Goal: Task Accomplishment & Management: Complete application form

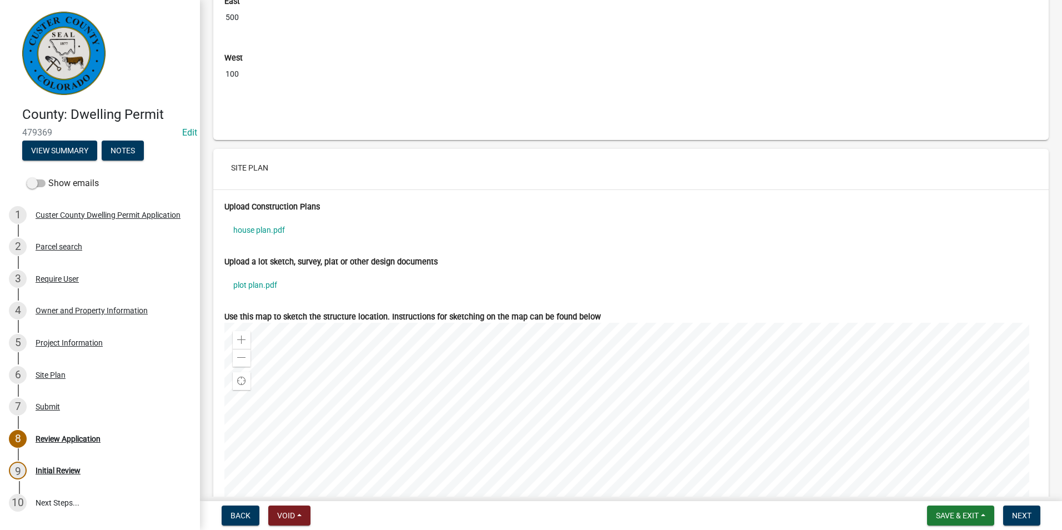
scroll to position [4110, 0]
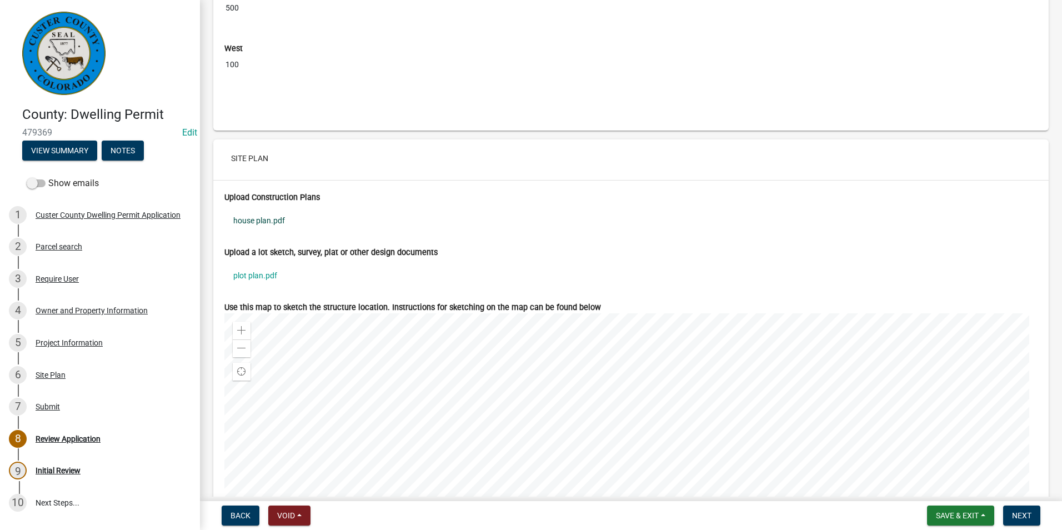
click at [261, 231] on link "house plan.pdf" at bounding box center [630, 221] width 813 height 26
click at [263, 287] on link "plot plan.pdf" at bounding box center [630, 276] width 813 height 26
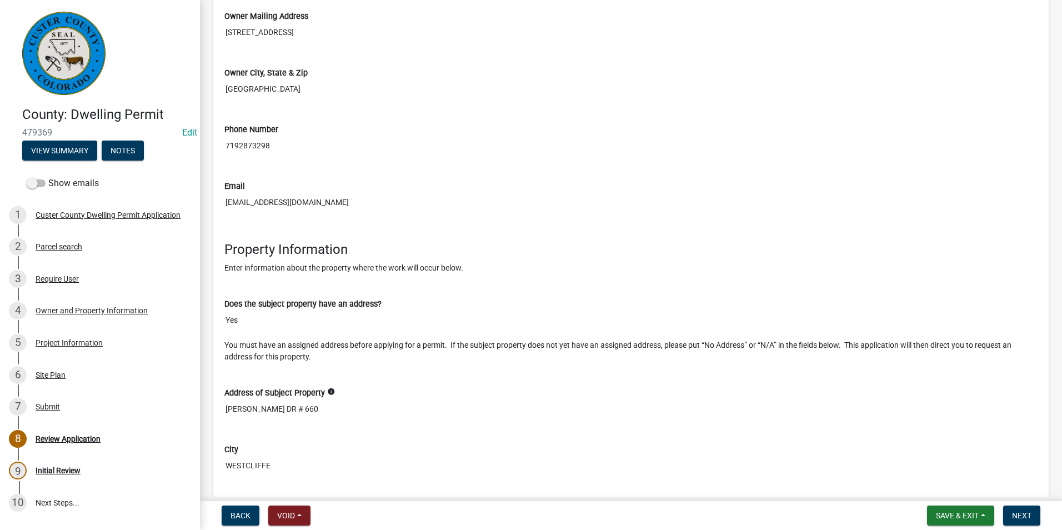
scroll to position [1058, 0]
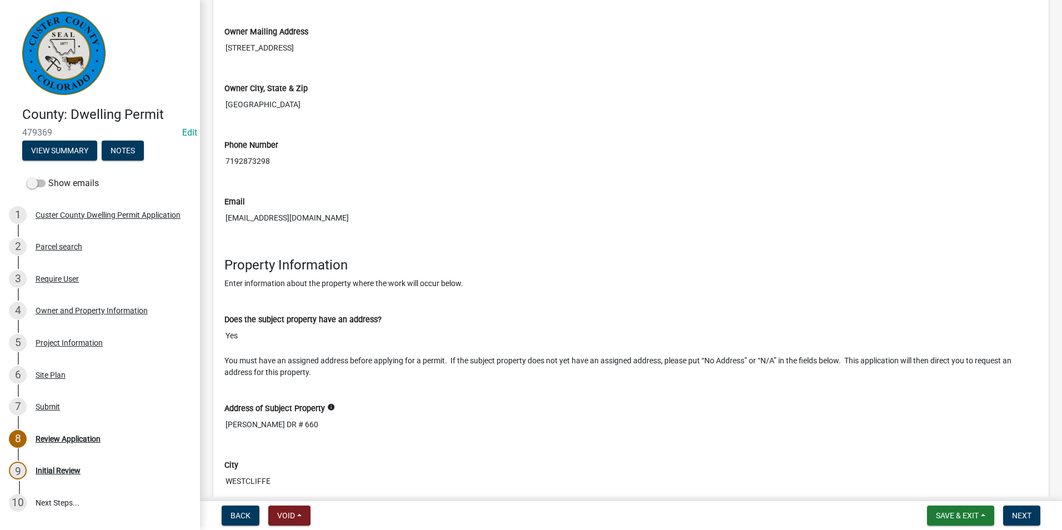
drag, startPoint x: 304, startPoint y: 230, endPoint x: 227, endPoint y: 231, distance: 77.2
click at [227, 228] on input "[EMAIL_ADDRESS][DOMAIN_NAME]" at bounding box center [630, 218] width 813 height 21
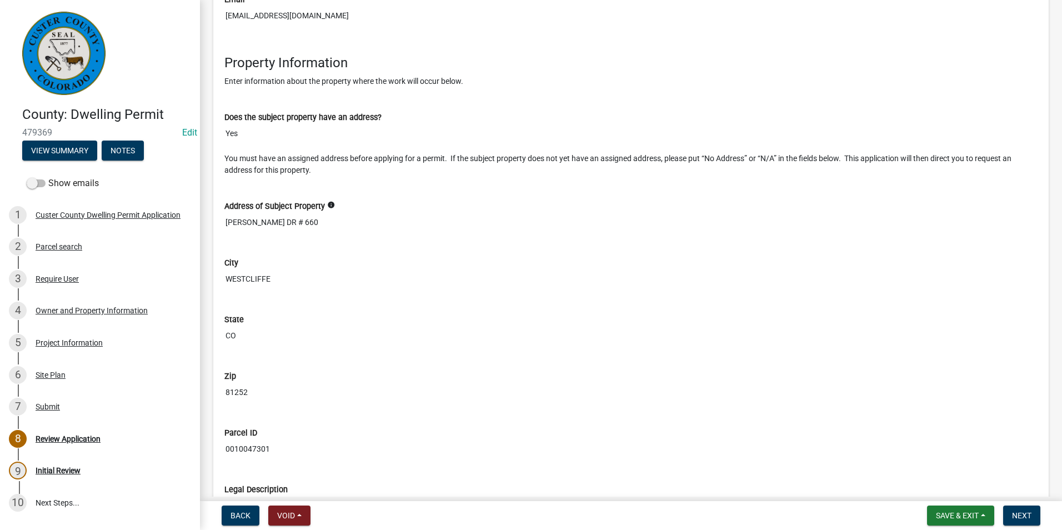
scroll to position [1114, 0]
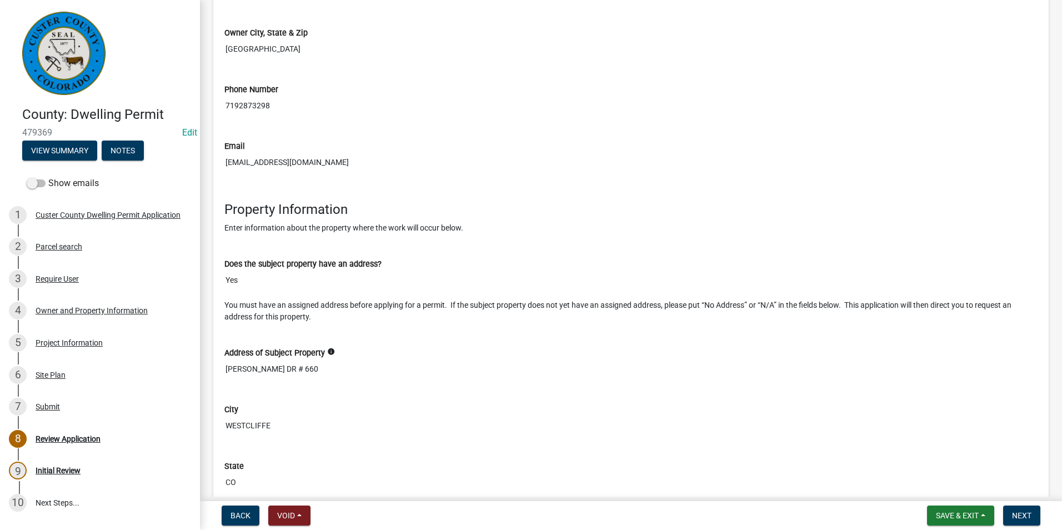
click at [337, 173] on input "[EMAIL_ADDRESS][DOMAIN_NAME]" at bounding box center [630, 162] width 813 height 21
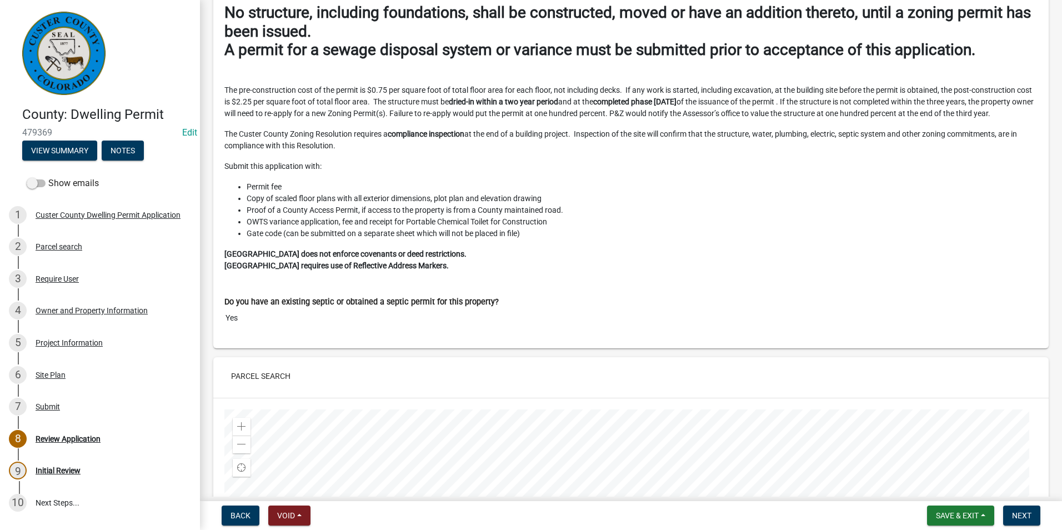
scroll to position [0, 0]
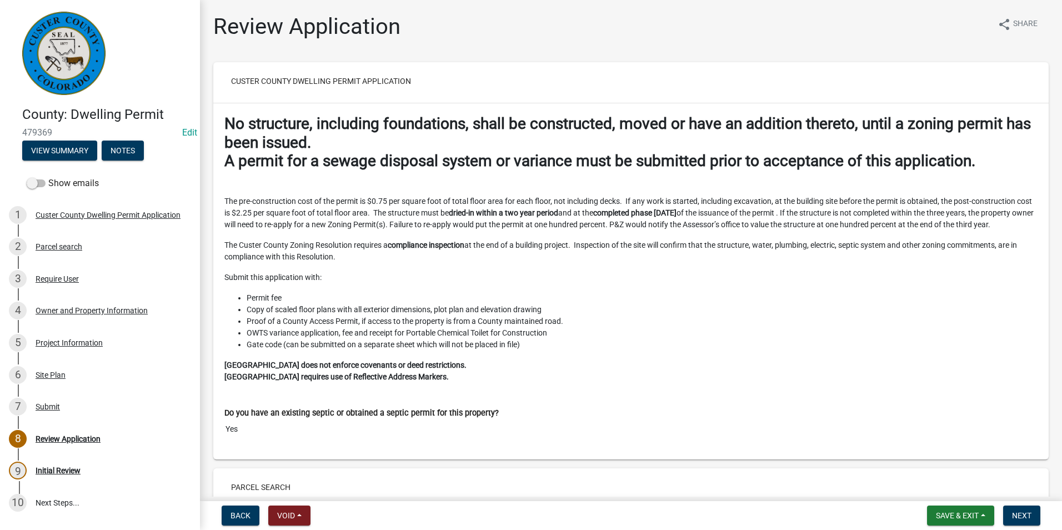
click at [848, 407] on div "Do you have an existing septic or obtained a septic permit for this property? Y…" at bounding box center [630, 416] width 813 height 48
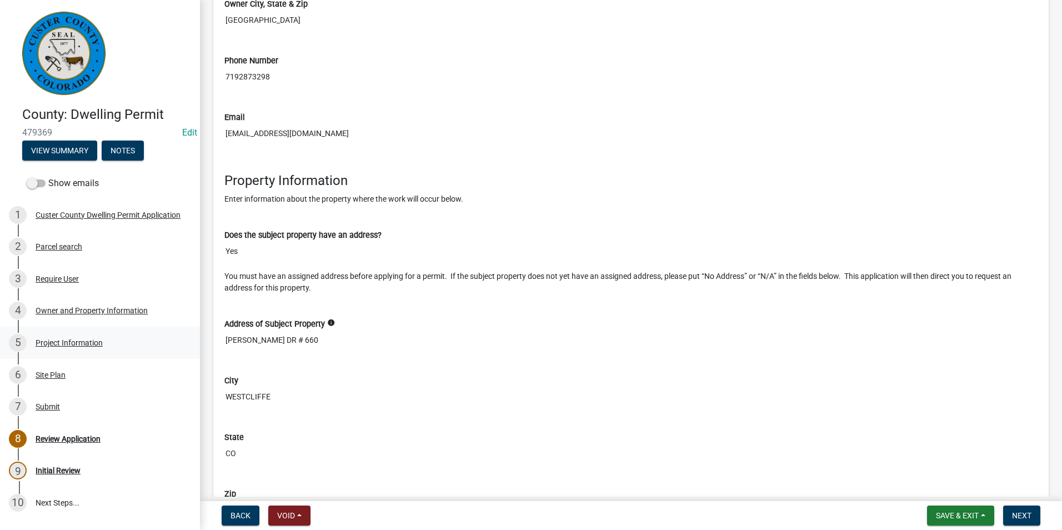
scroll to position [1222, 0]
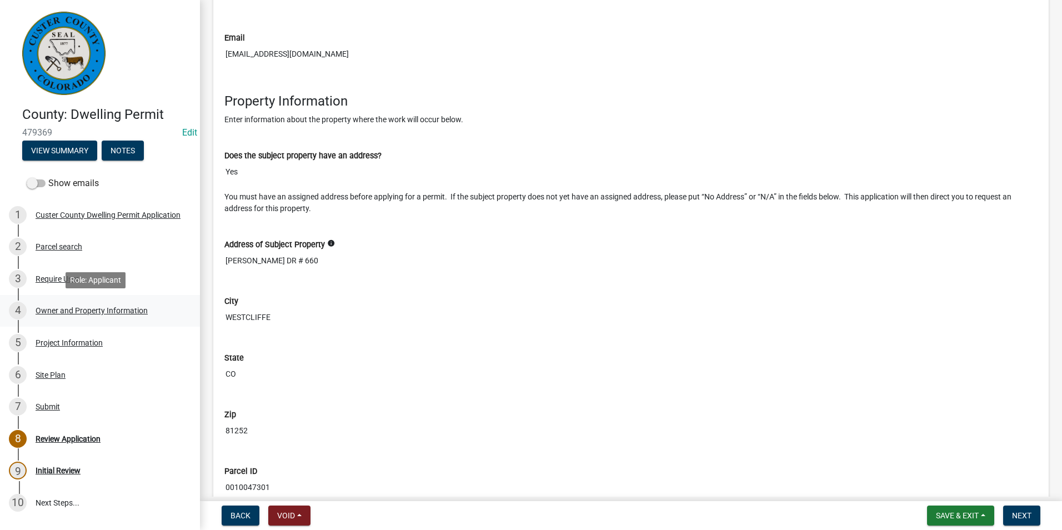
click at [58, 307] on div "Owner and Property Information" at bounding box center [92, 311] width 112 height 8
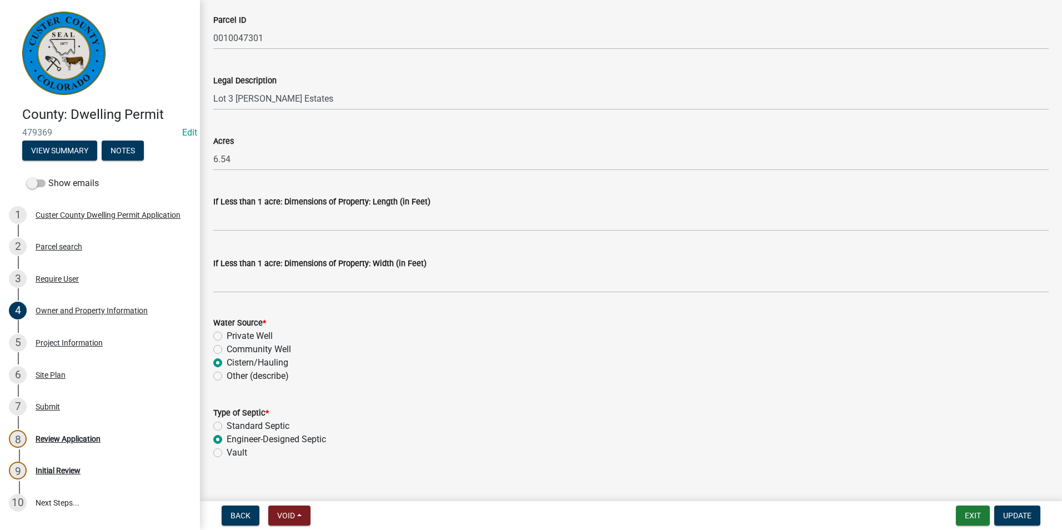
scroll to position [880, 0]
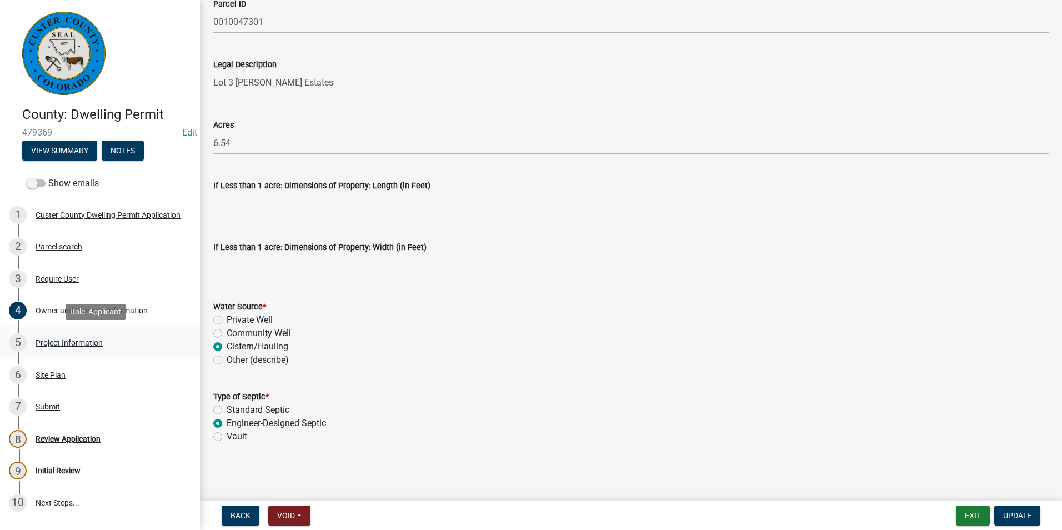
click at [57, 344] on div "Project Information" at bounding box center [69, 343] width 67 height 8
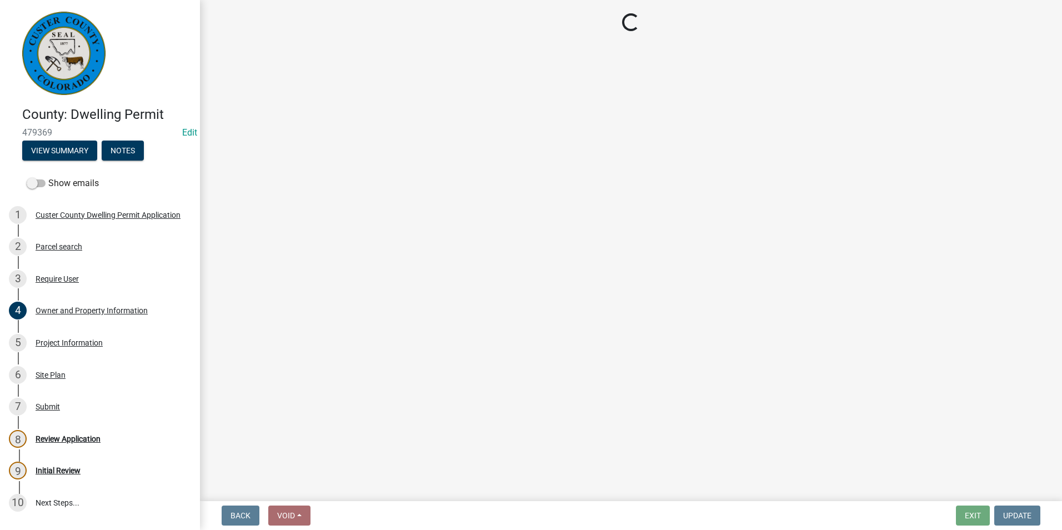
select select "CO"
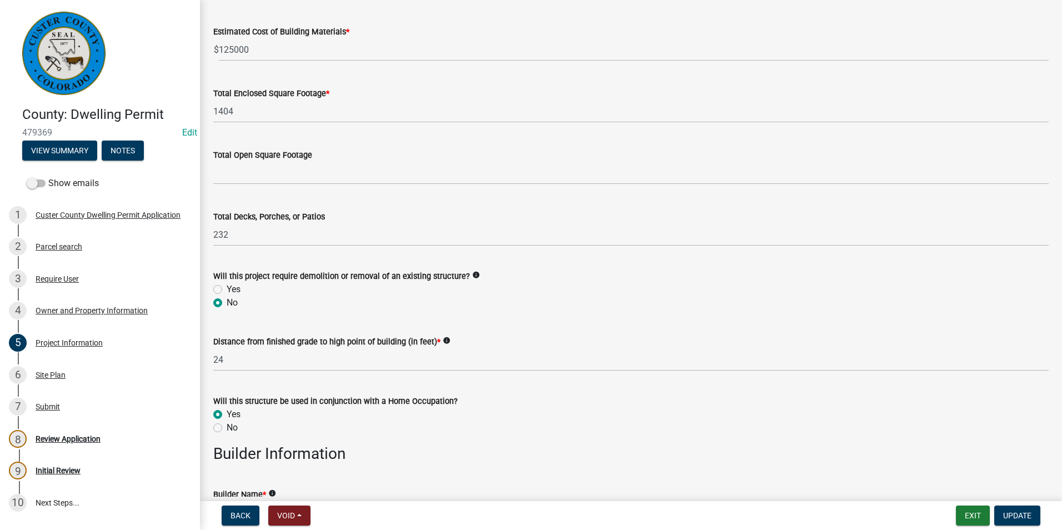
scroll to position [1111, 0]
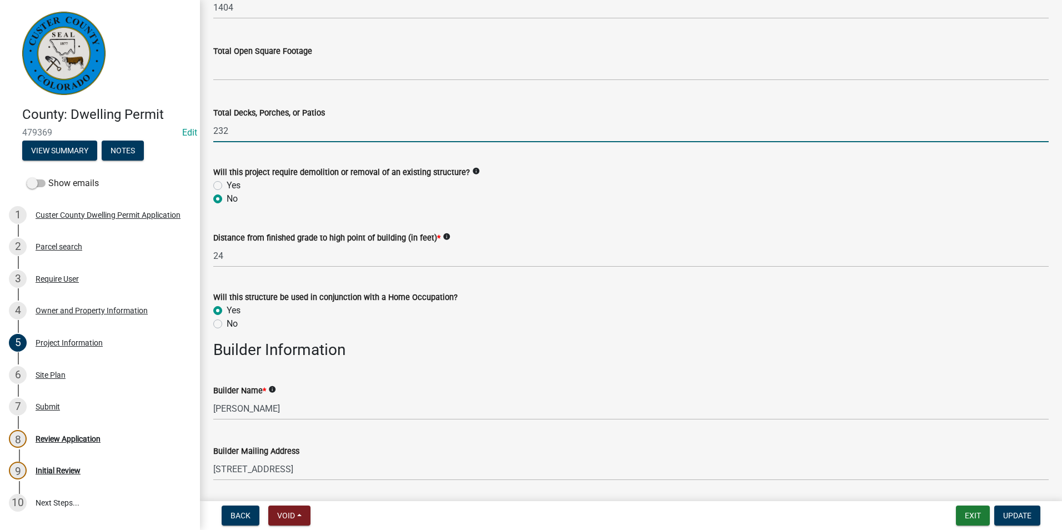
drag, startPoint x: 230, startPoint y: 134, endPoint x: 219, endPoint y: 139, distance: 12.4
click at [219, 139] on input "232" at bounding box center [630, 130] width 835 height 23
click at [251, 133] on input "2" at bounding box center [630, 130] width 835 height 23
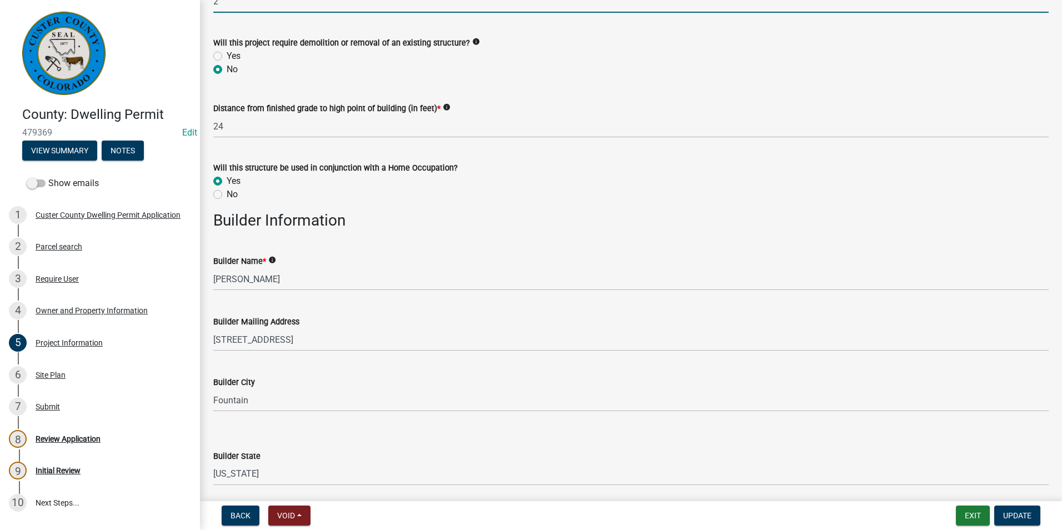
scroll to position [1278, 0]
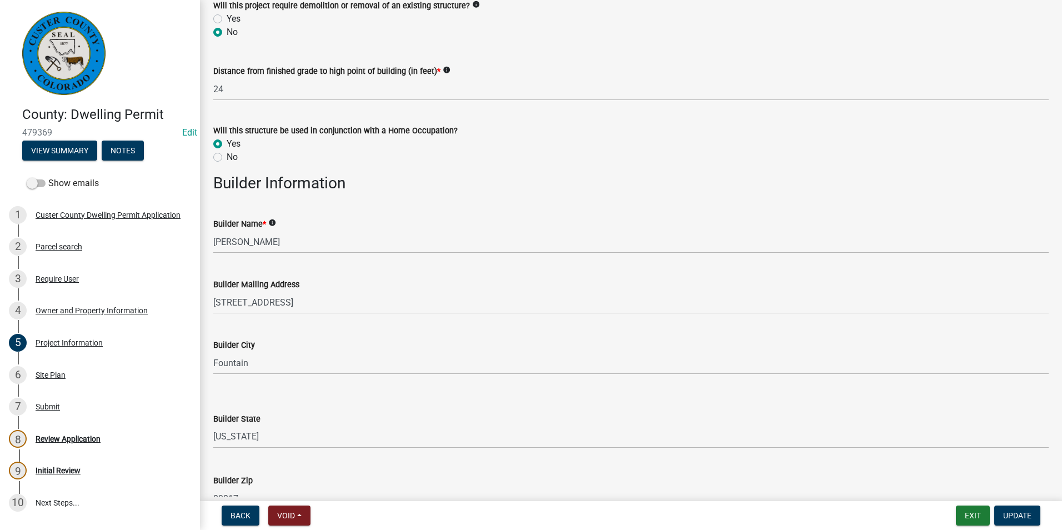
type input "2"
click at [227, 157] on label "No" at bounding box center [232, 157] width 11 height 13
click at [227, 157] on input "No" at bounding box center [230, 154] width 7 height 7
radio input "true"
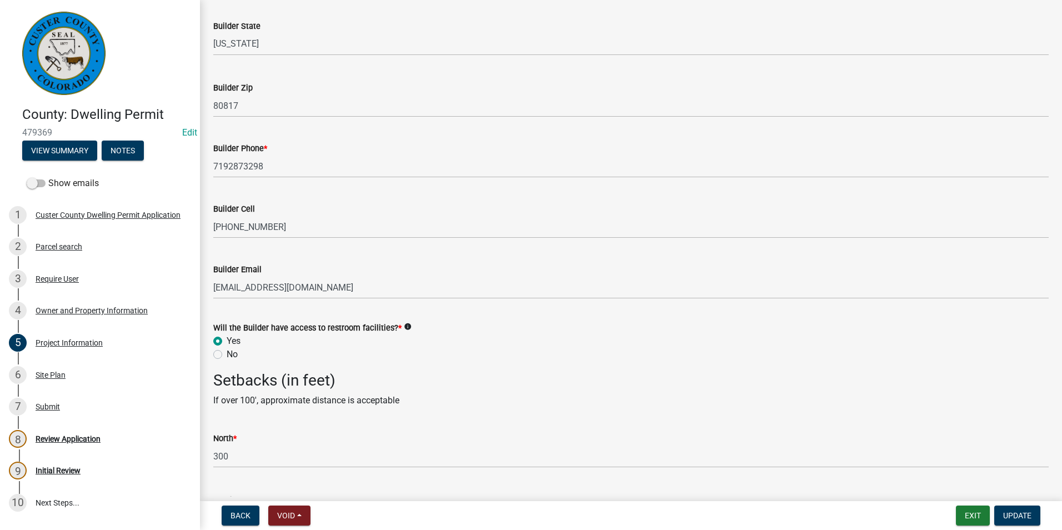
scroll to position [1722, 0]
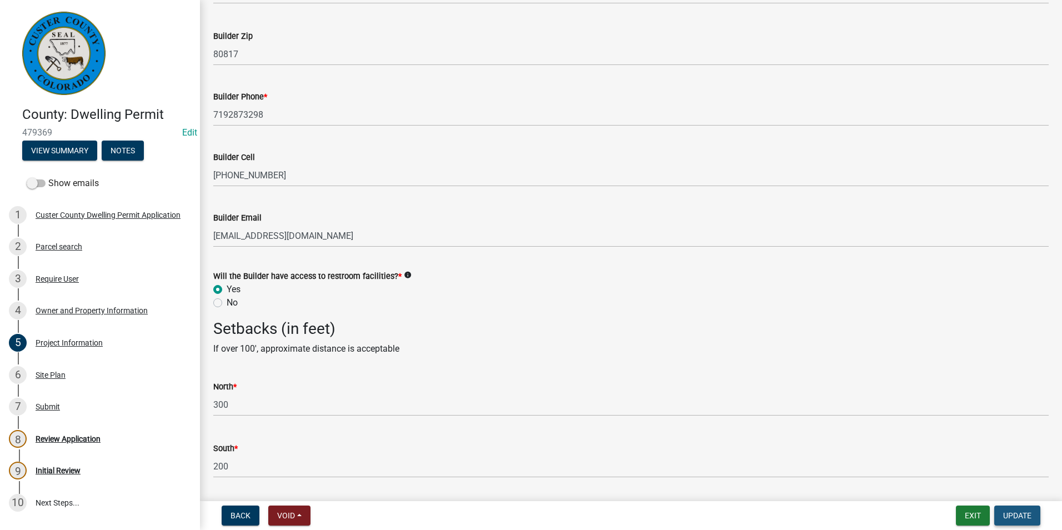
click at [1018, 520] on span "Update" at bounding box center [1017, 515] width 28 height 9
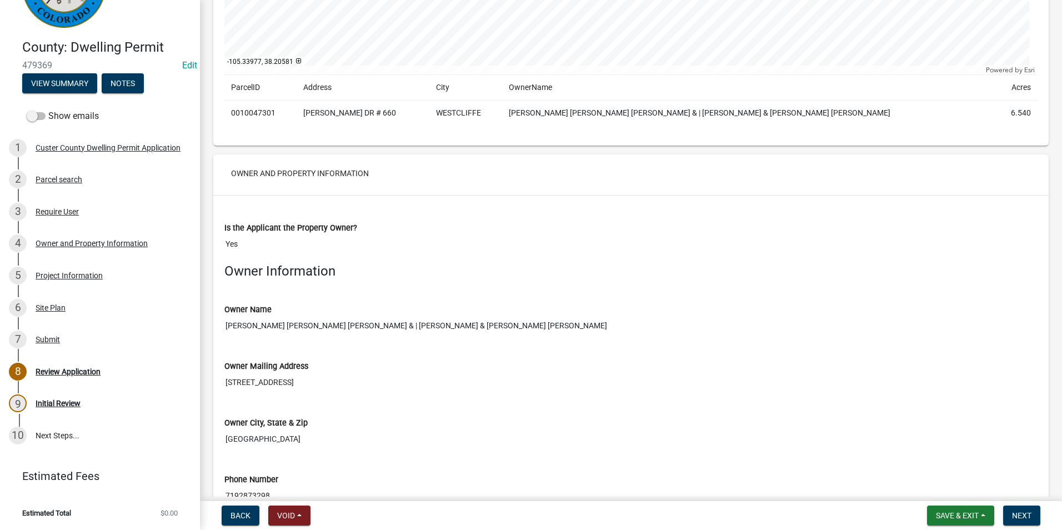
scroll to position [778, 0]
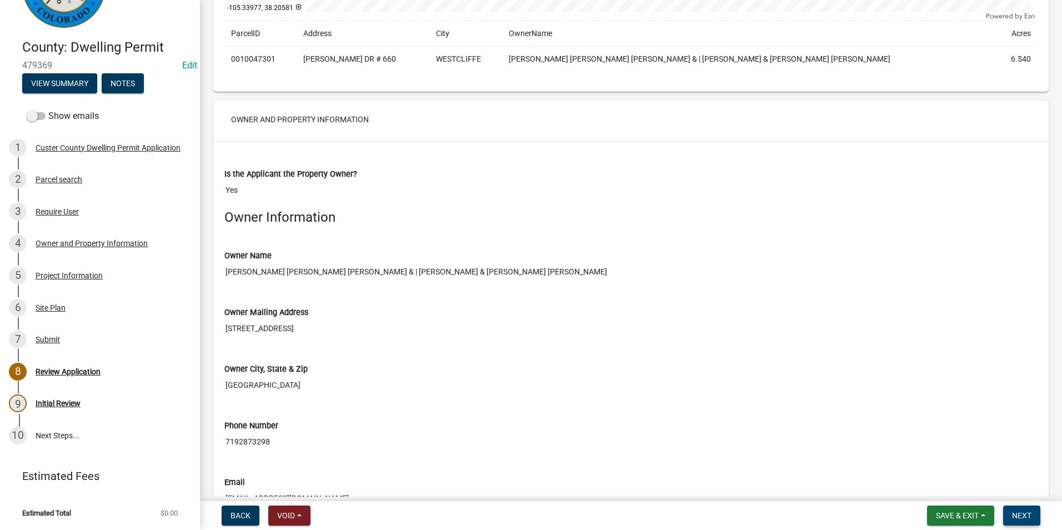
click at [1009, 514] on button "Next" at bounding box center [1021, 515] width 37 height 20
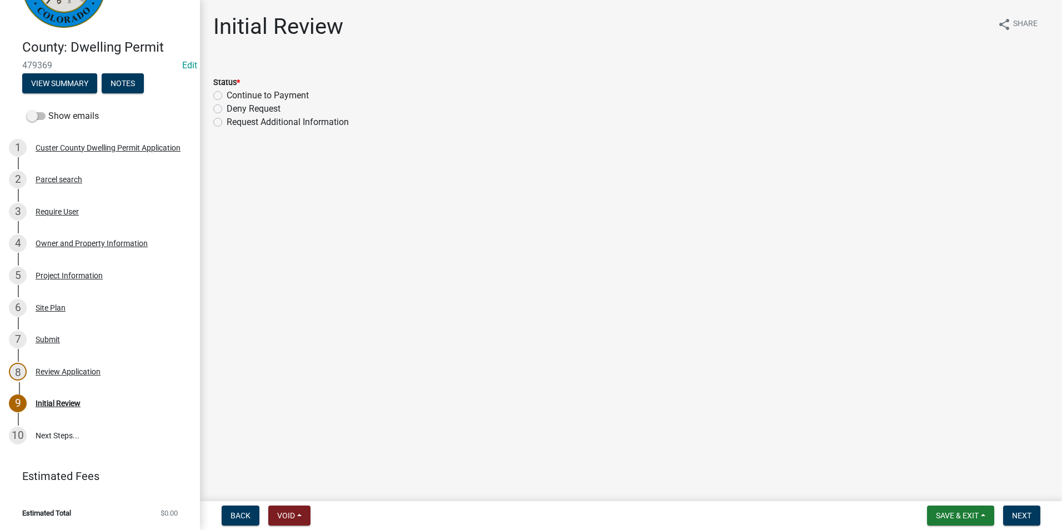
click at [227, 98] on label "Continue to Payment" at bounding box center [268, 95] width 82 height 13
click at [227, 96] on input "Continue to Payment" at bounding box center [230, 92] width 7 height 7
radio input "true"
click at [1023, 518] on span "Next" at bounding box center [1021, 515] width 19 height 9
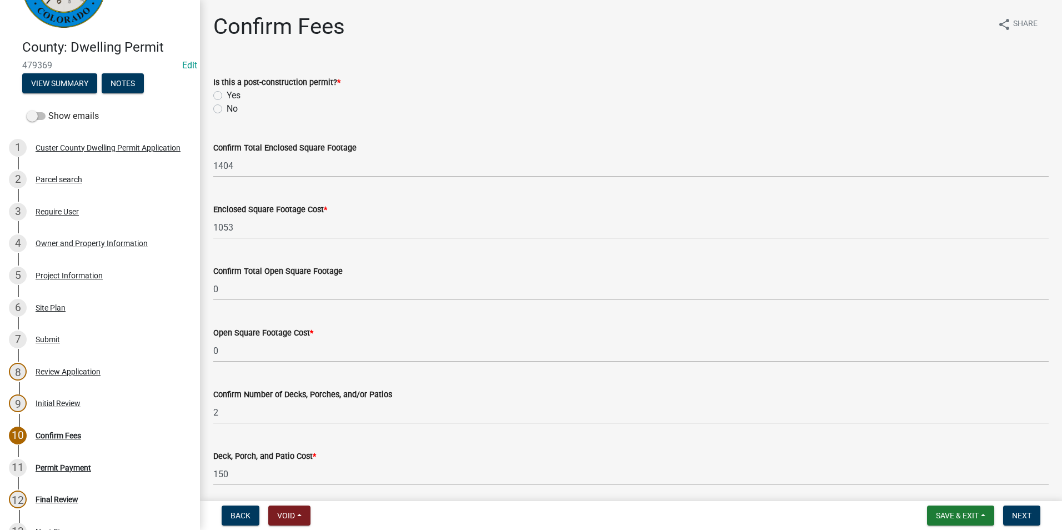
click at [227, 107] on label "No" at bounding box center [232, 108] width 11 height 13
click at [227, 107] on input "No" at bounding box center [230, 105] width 7 height 7
radio input "true"
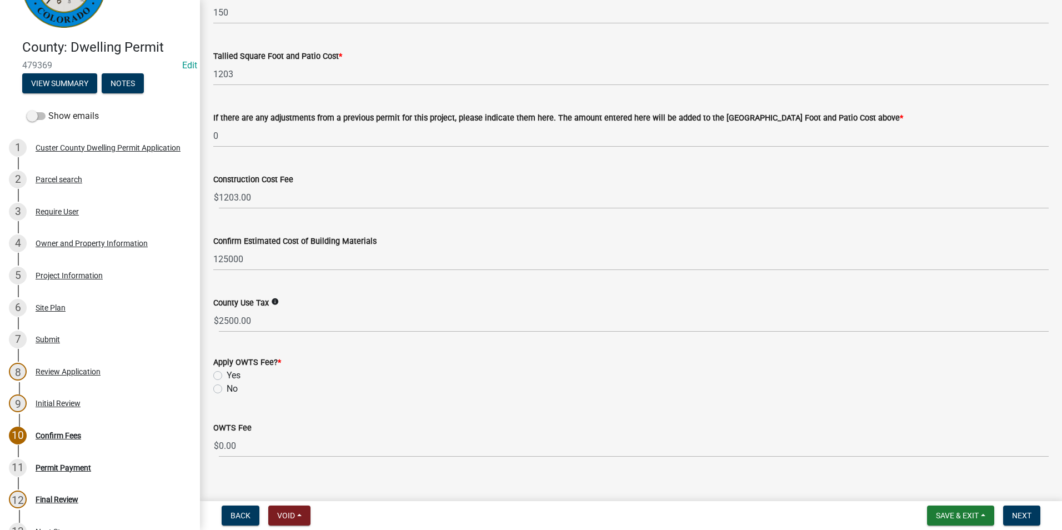
scroll to position [475, 0]
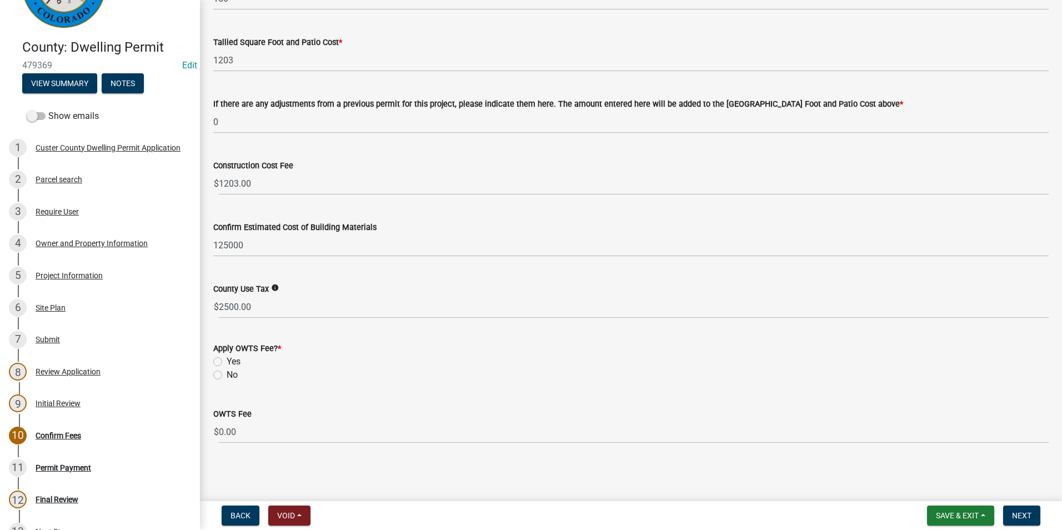
click at [227, 376] on label "No" at bounding box center [232, 374] width 11 height 13
click at [227, 375] on input "No" at bounding box center [230, 371] width 7 height 7
radio input "true"
click at [227, 360] on label "Yes" at bounding box center [234, 361] width 14 height 13
click at [227, 360] on input "Yes" at bounding box center [230, 358] width 7 height 7
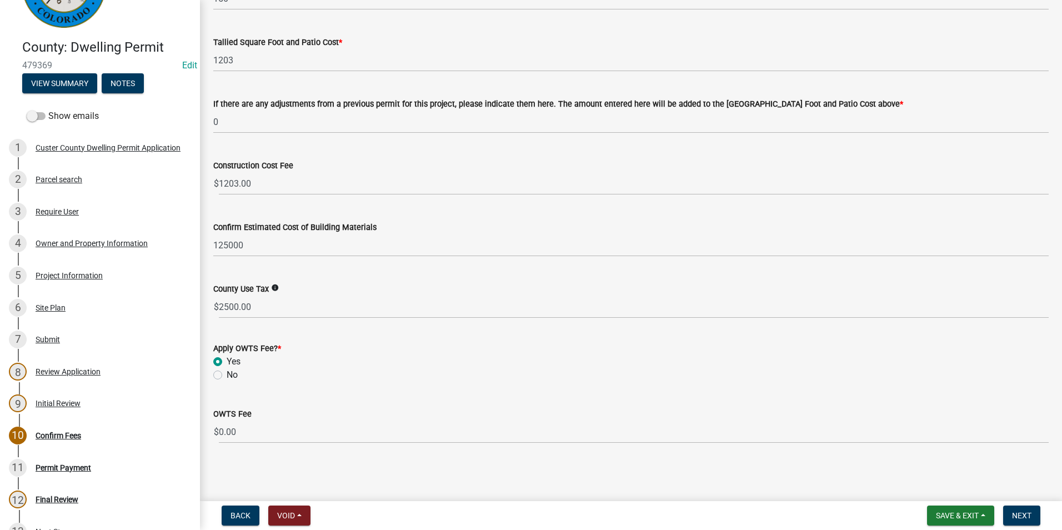
radio input "true"
click at [1030, 516] on span "Next" at bounding box center [1021, 515] width 19 height 9
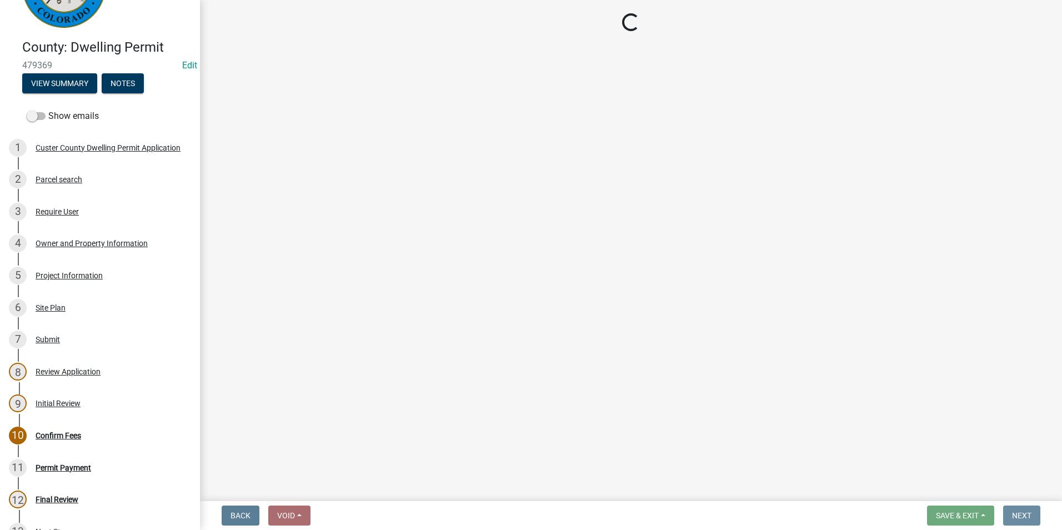
scroll to position [0, 0]
select select "3: 3"
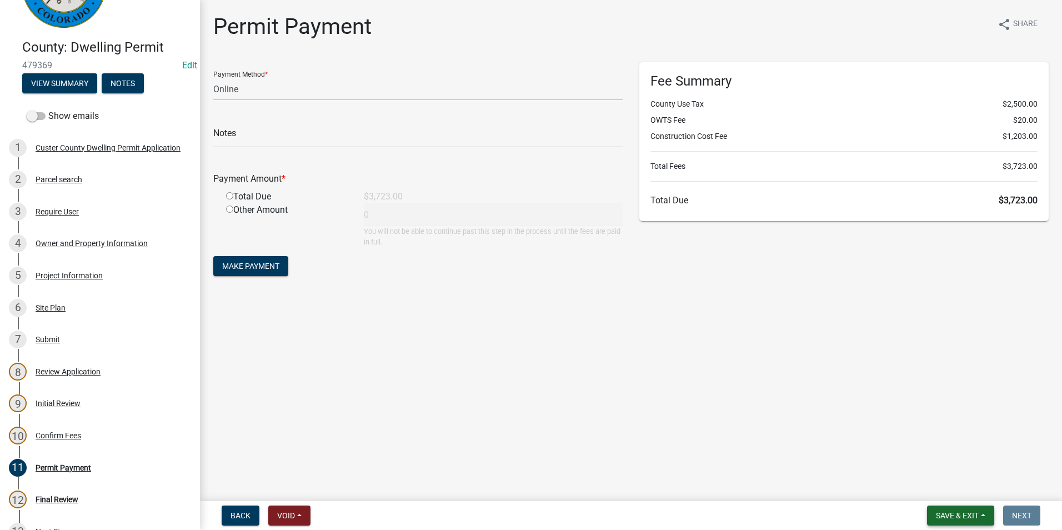
click at [945, 520] on span "Save & Exit" at bounding box center [957, 515] width 43 height 9
click at [975, 492] on button "Save & Exit" at bounding box center [949, 486] width 89 height 27
